Goal: Transaction & Acquisition: Purchase product/service

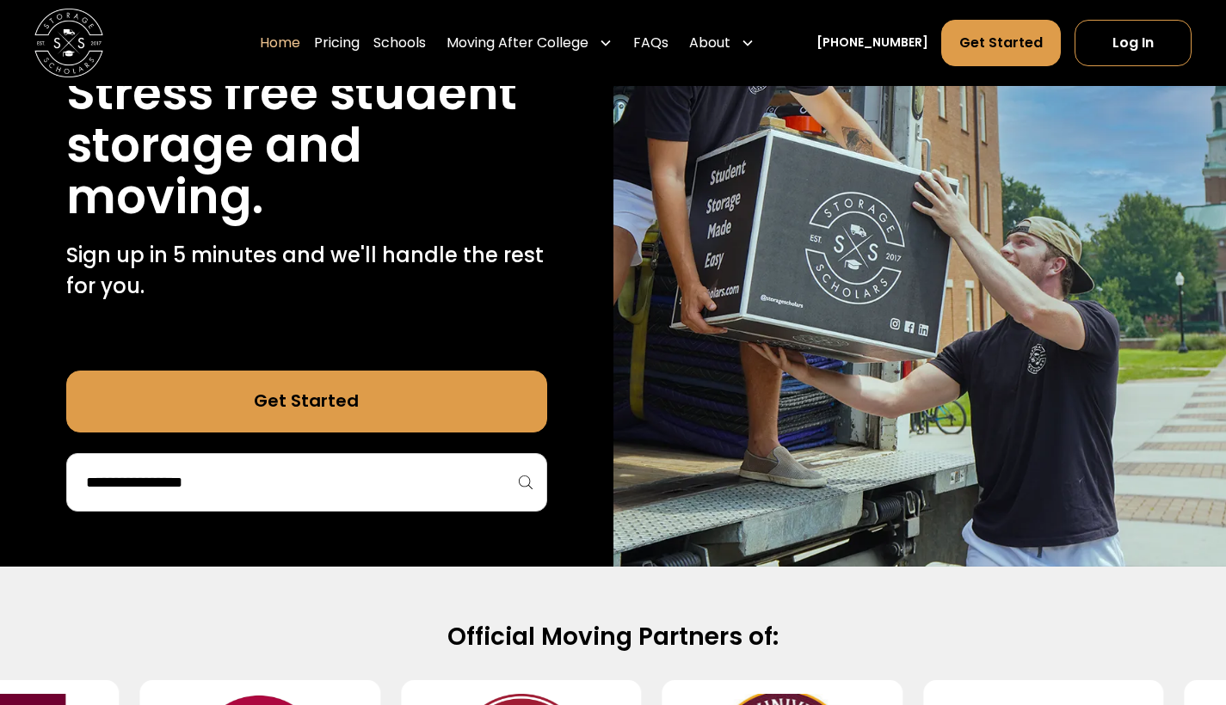
scroll to position [244, 0]
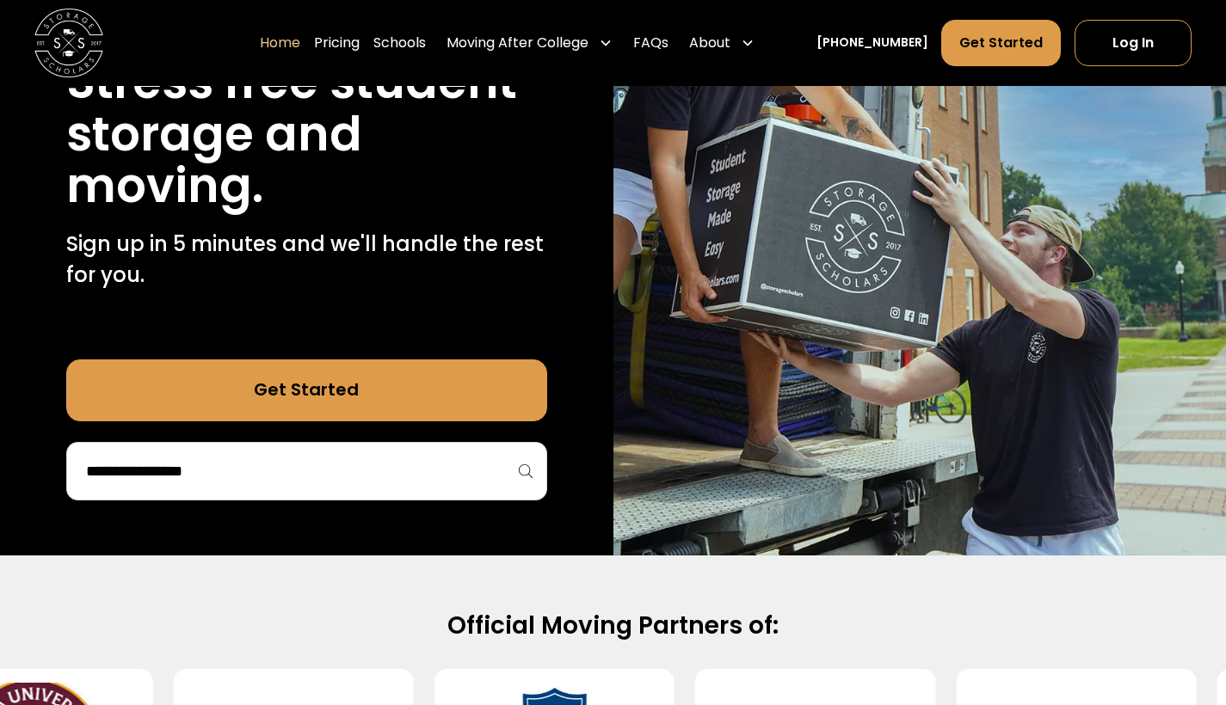
click at [301, 493] on div at bounding box center [306, 471] width 481 height 59
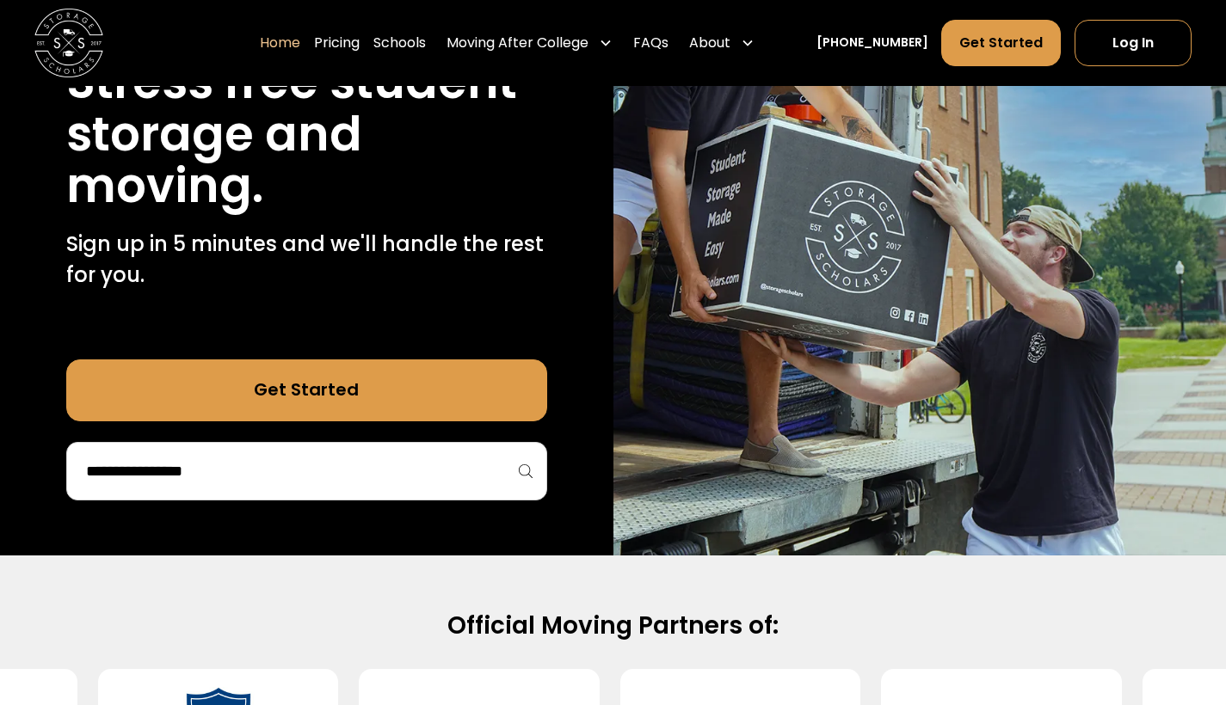
click at [291, 483] on input "search" at bounding box center [306, 471] width 445 height 29
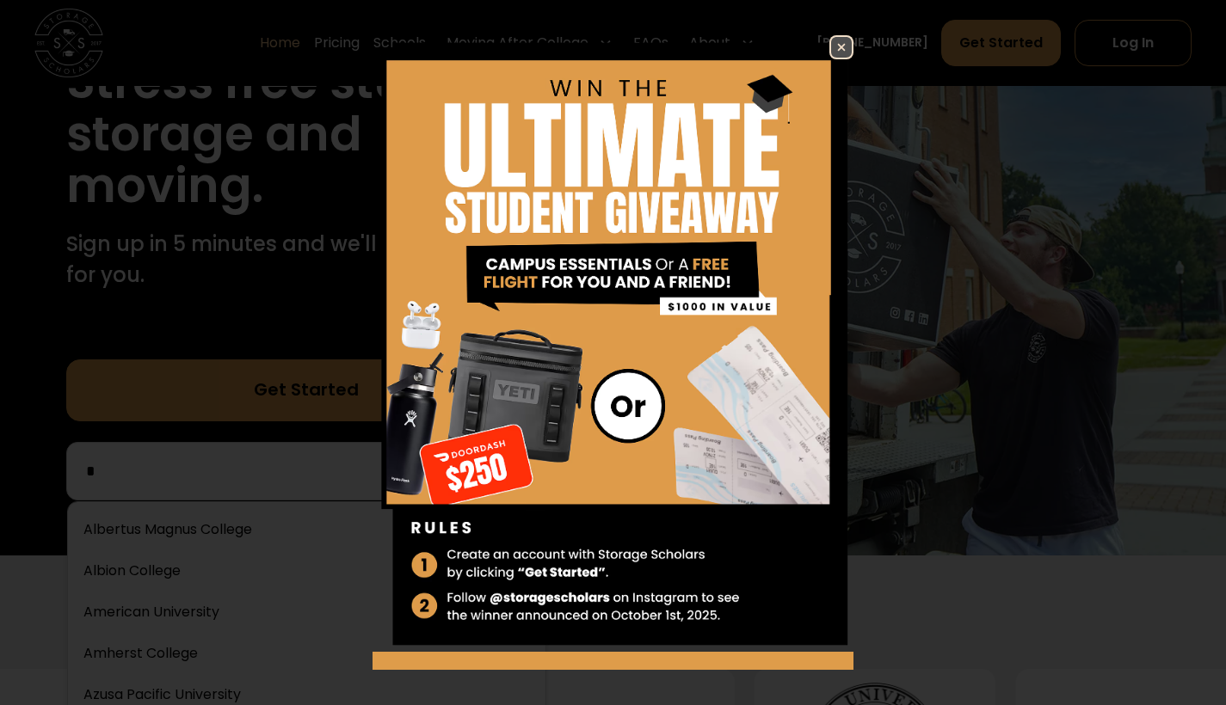
click at [835, 45] on img at bounding box center [841, 47] width 21 height 21
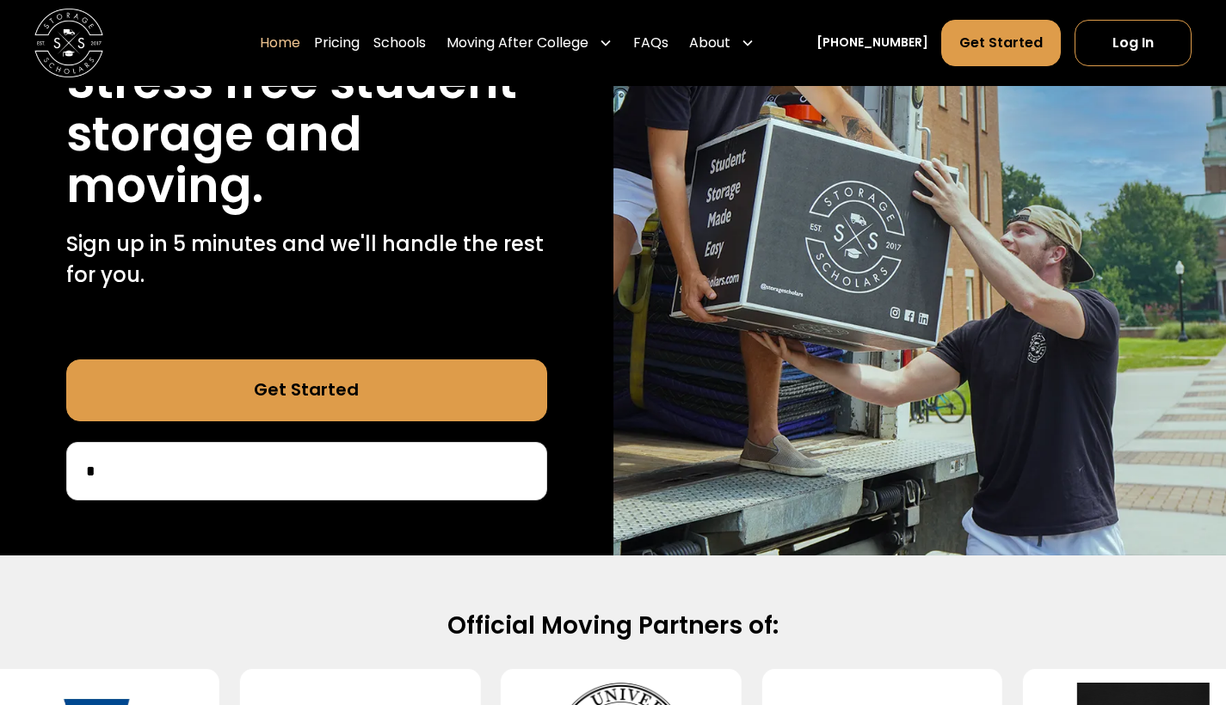
click at [232, 484] on input "*" at bounding box center [306, 471] width 445 height 29
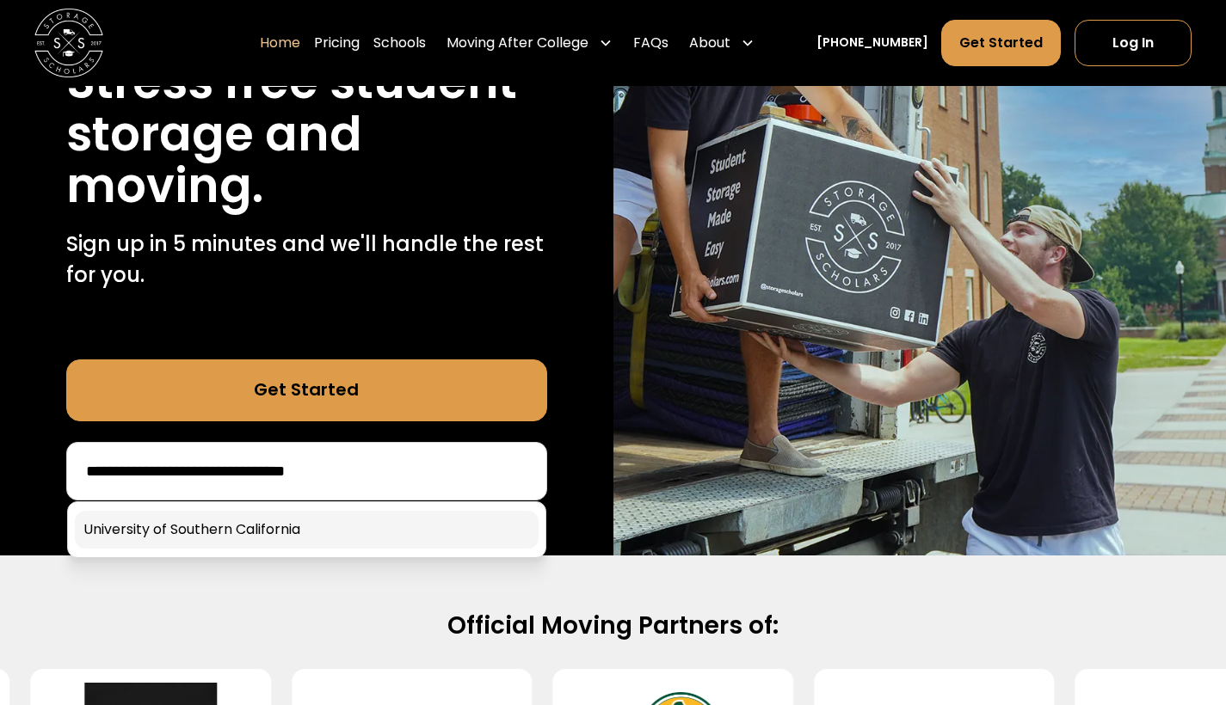
type input "**********"
click at [174, 525] on link at bounding box center [307, 530] width 464 height 38
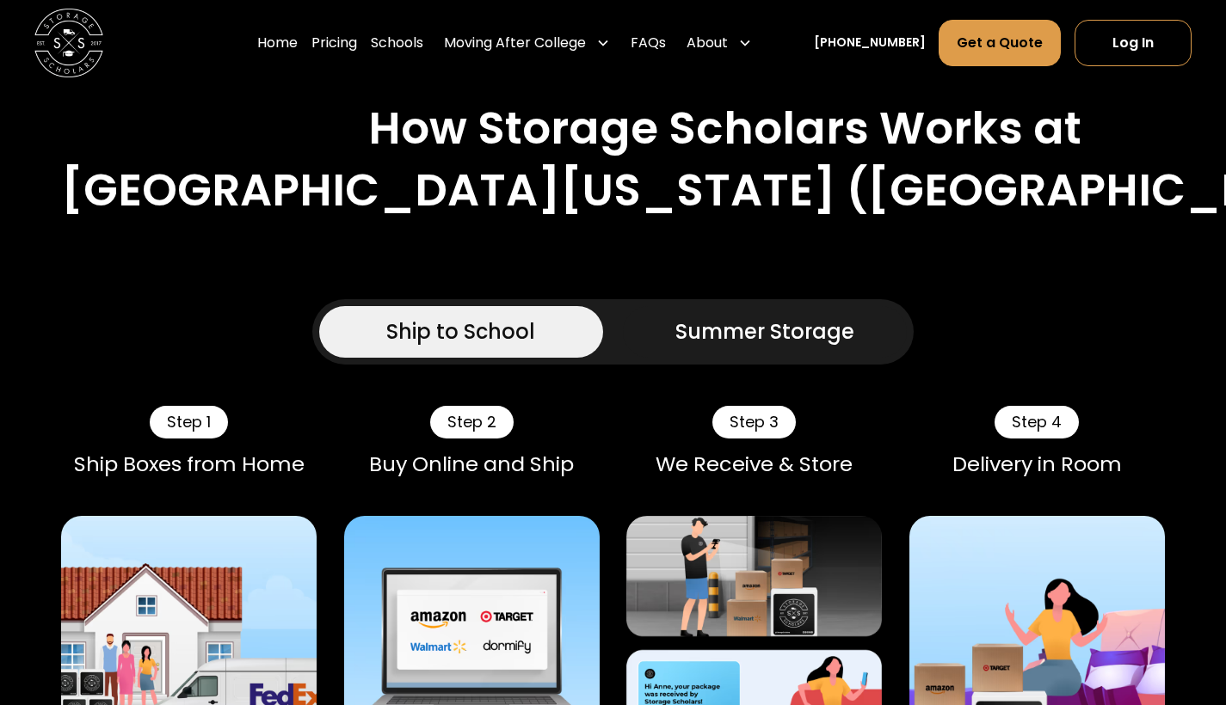
scroll to position [792, 0]
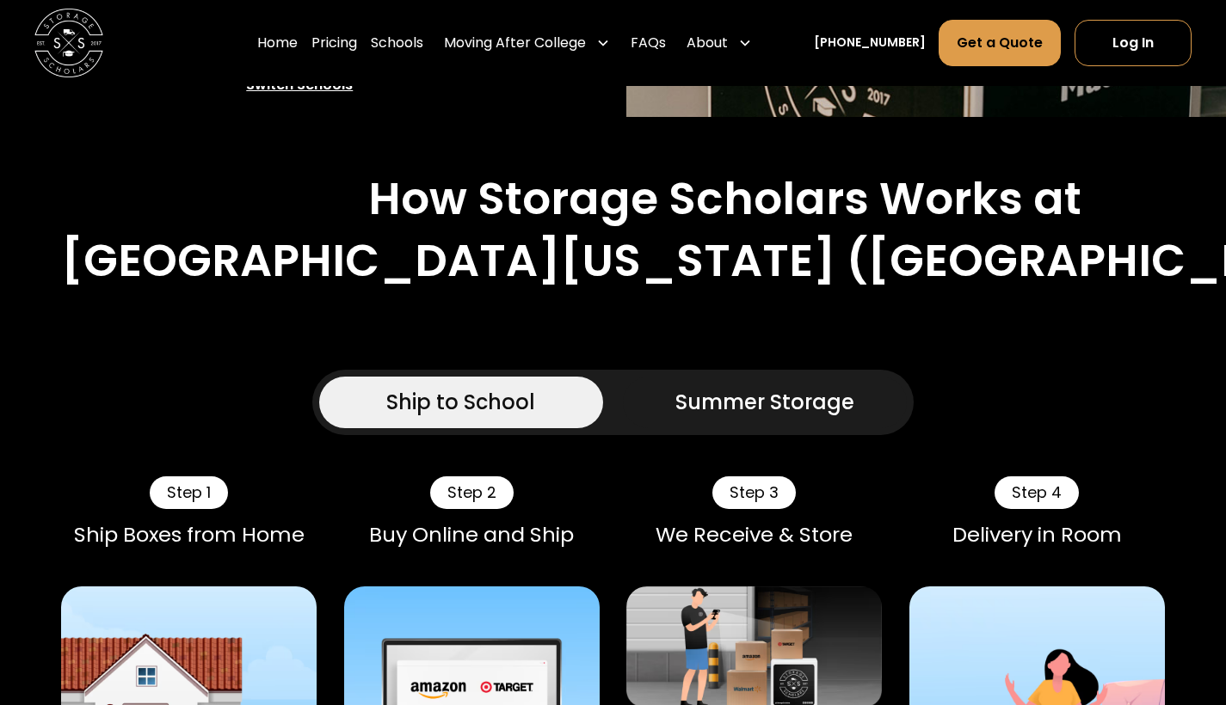
click at [770, 409] on div "Summer Storage" at bounding box center [764, 402] width 179 height 31
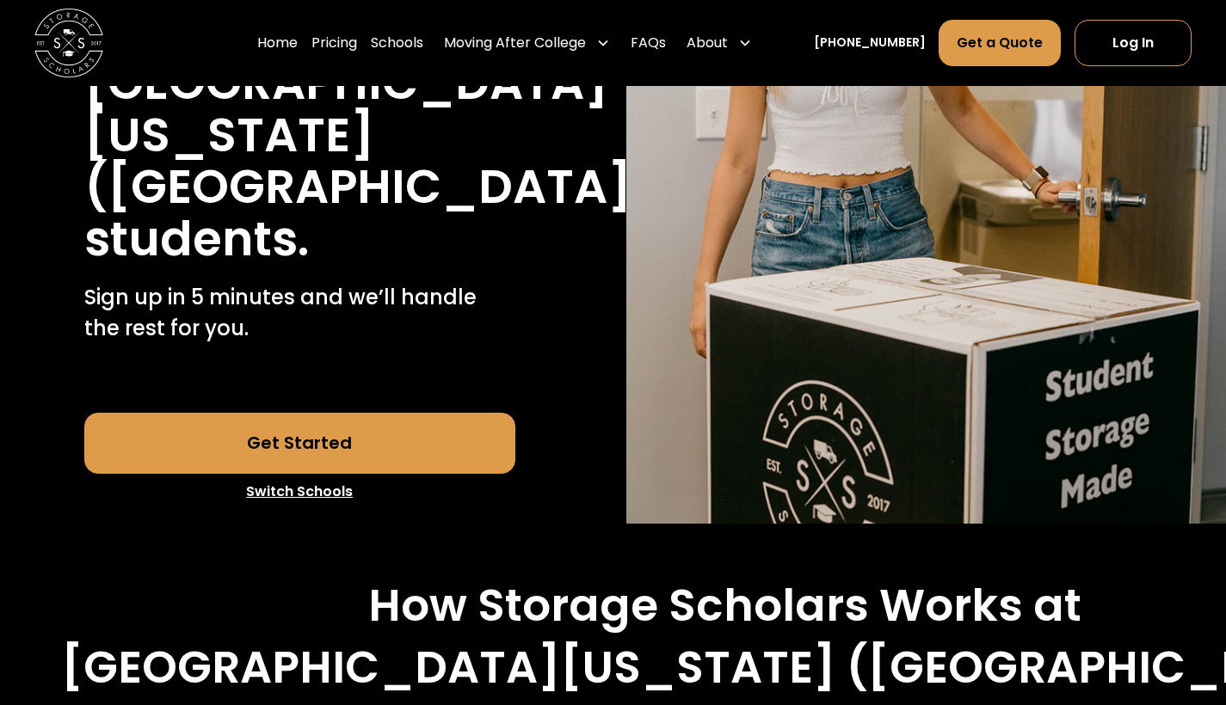
scroll to position [282, 0]
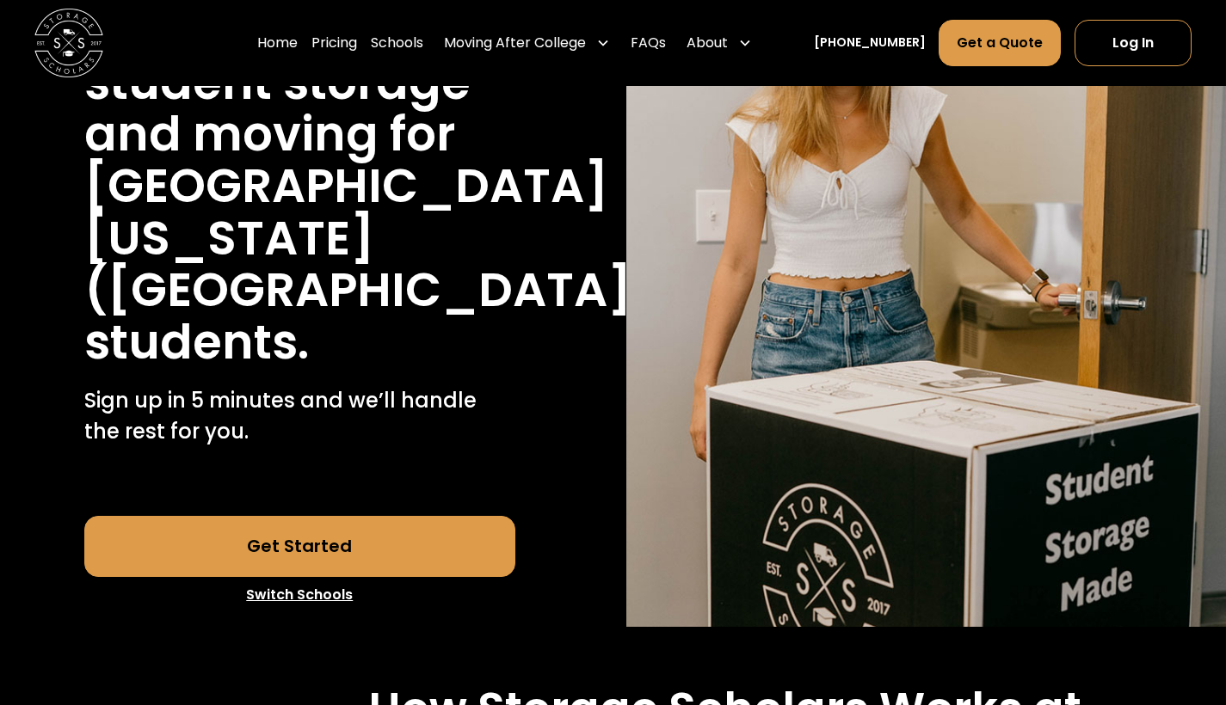
click at [332, 543] on link "Get Started" at bounding box center [300, 547] width 432 height 62
click at [1019, 28] on link "Get a Quote" at bounding box center [1000, 43] width 122 height 46
